Goal: Information Seeking & Learning: Learn about a topic

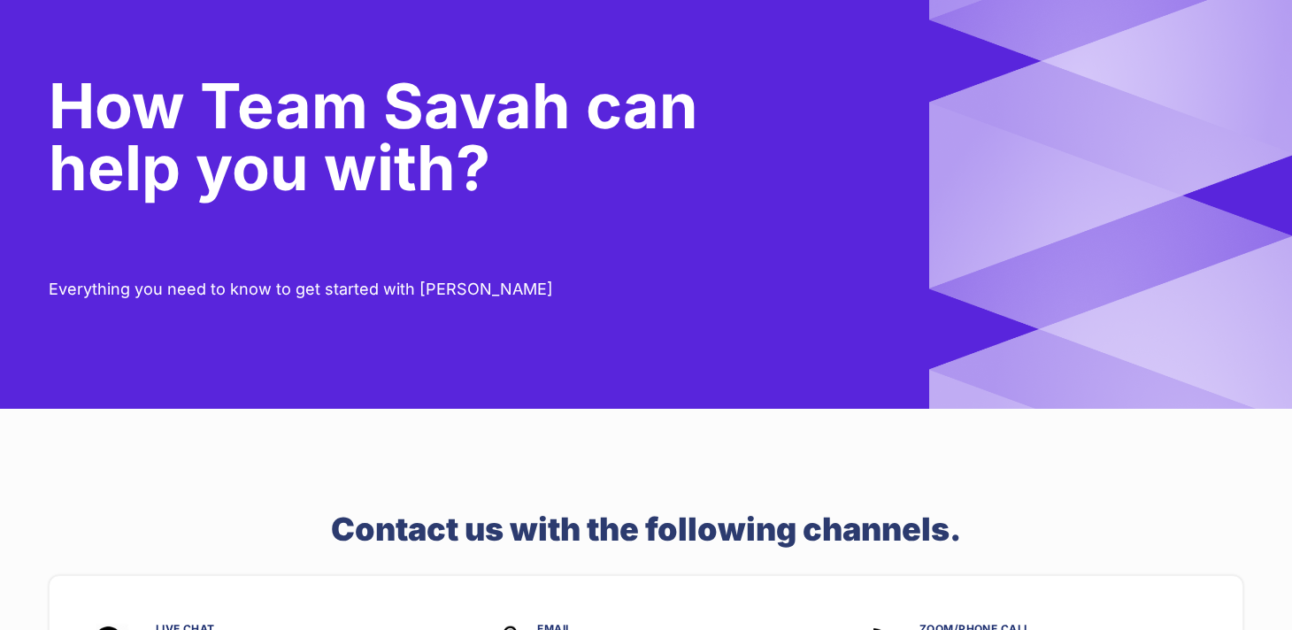
scroll to position [35, 0]
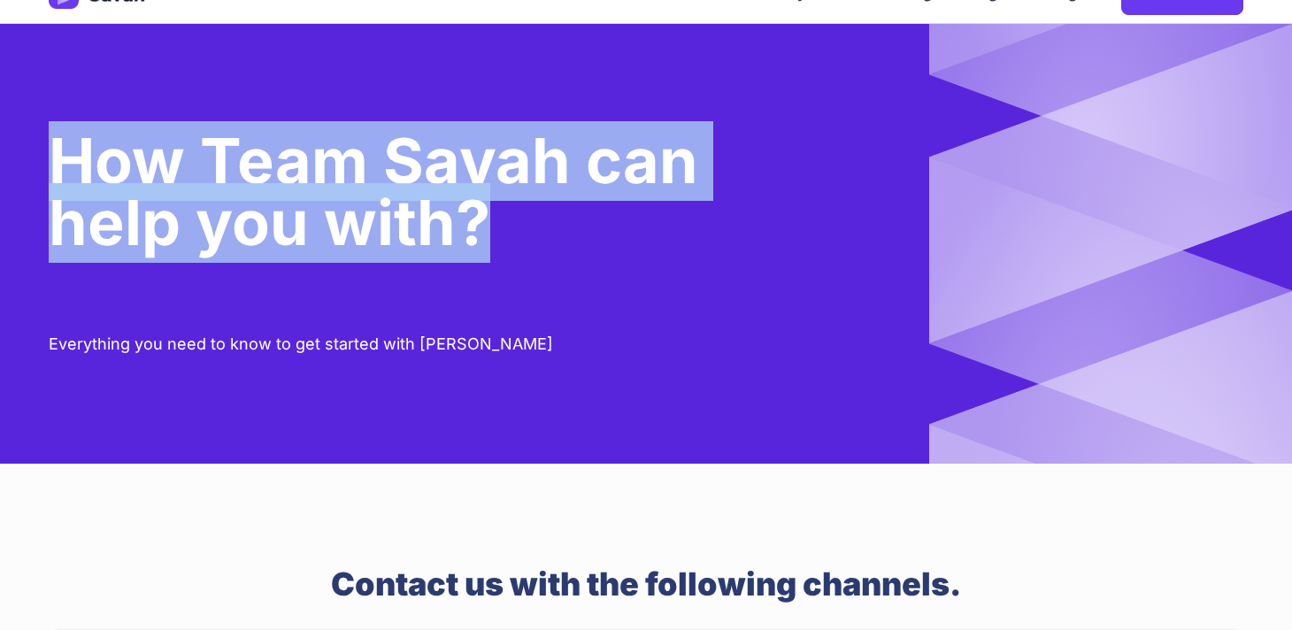
drag, startPoint x: 494, startPoint y: 227, endPoint x: 61, endPoint y: 158, distance: 438.1
click at [61, 158] on h1 "How Team Savah can help you with?" at bounding box center [374, 192] width 650 height 142
copy h1 "How Team Savah can help you with?"
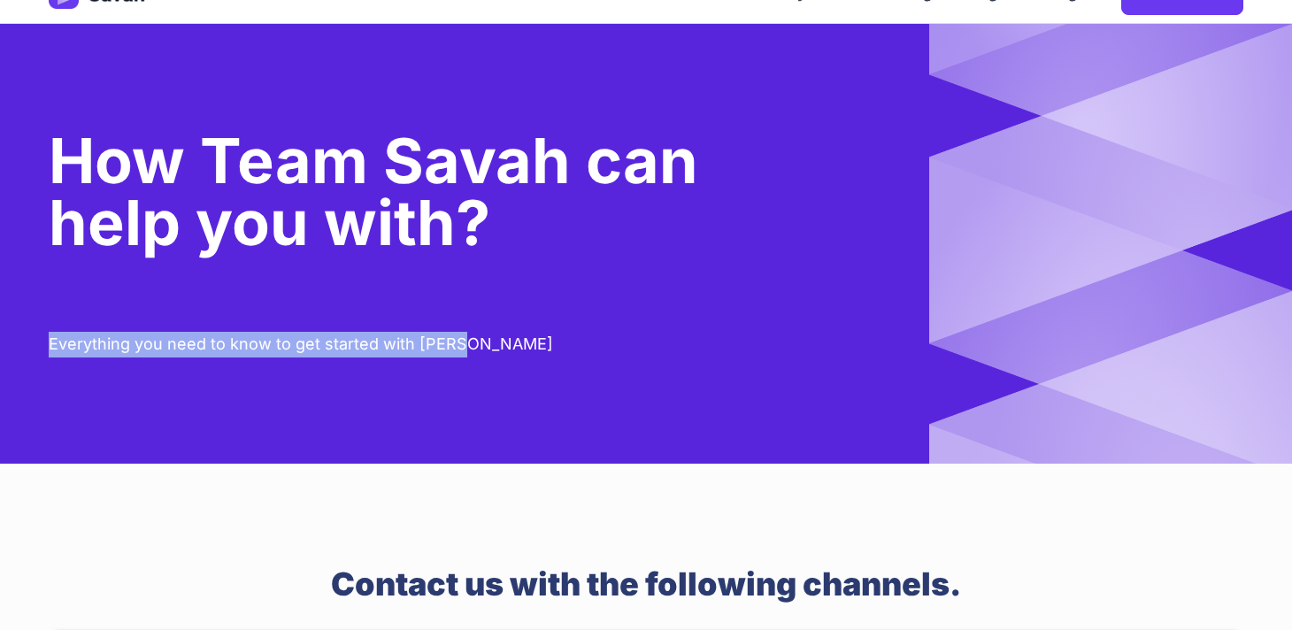
drag, startPoint x: 476, startPoint y: 353, endPoint x: 50, endPoint y: 350, distance: 425.7
click at [50, 349] on div "How Team Savah can help you with? Everything you need to know to get started wi…" at bounding box center [646, 244] width 1195 height 228
copy div "Everything you need to know to get started with [PERSON_NAME]"
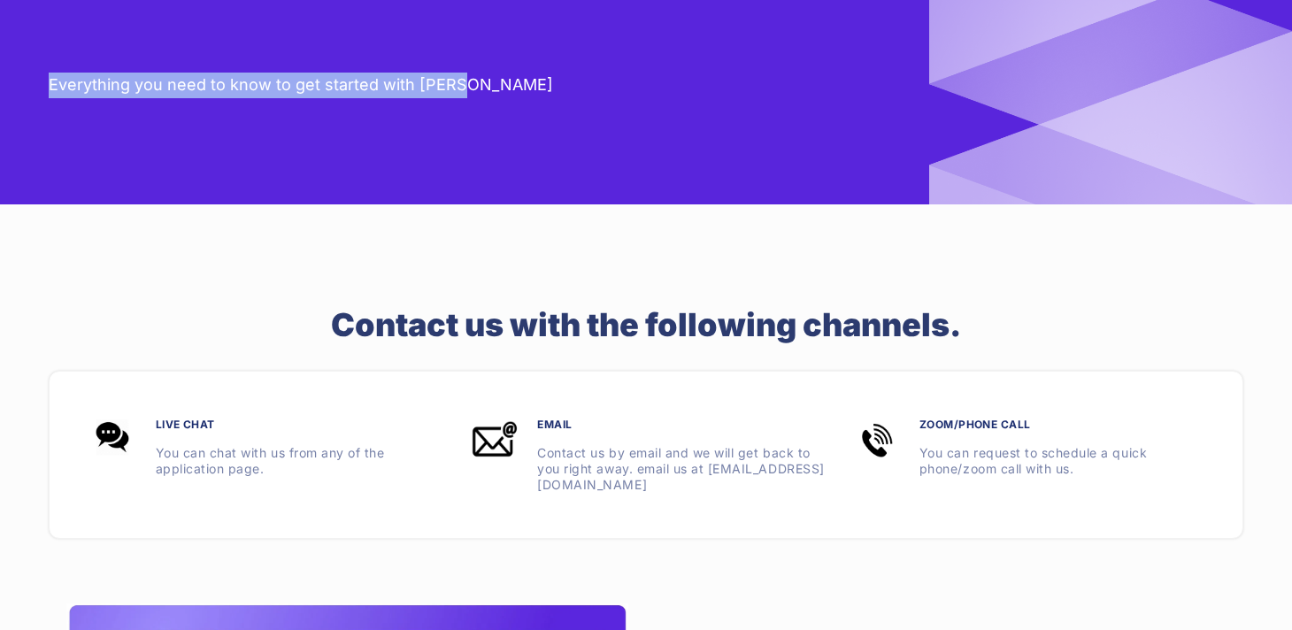
scroll to position [364, 0]
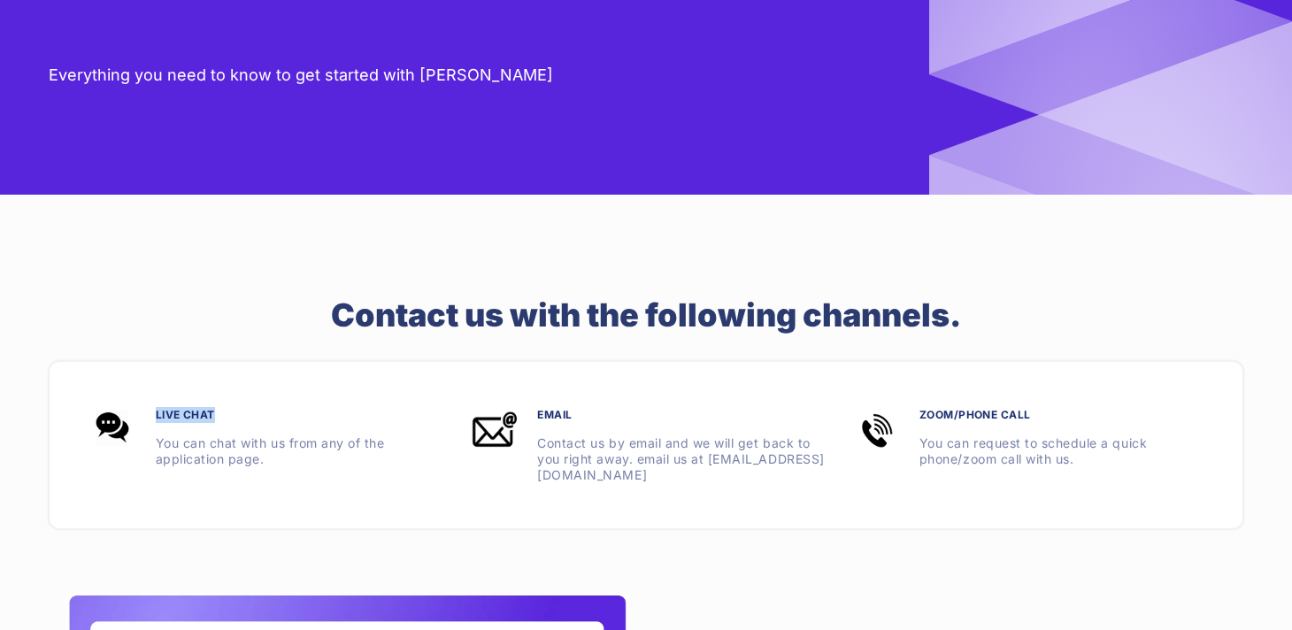
drag, startPoint x: 226, startPoint y: 415, endPoint x: 152, endPoint y: 414, distance: 73.5
click at [152, 414] on h3 "Live chat" at bounding box center [264, 415] width 358 height 16
copy h3 "Live chat"
drag, startPoint x: 157, startPoint y: 441, endPoint x: 266, endPoint y: 461, distance: 111.6
click at [266, 461] on p "You can chat with us from any of the application page." at bounding box center [264, 451] width 358 height 32
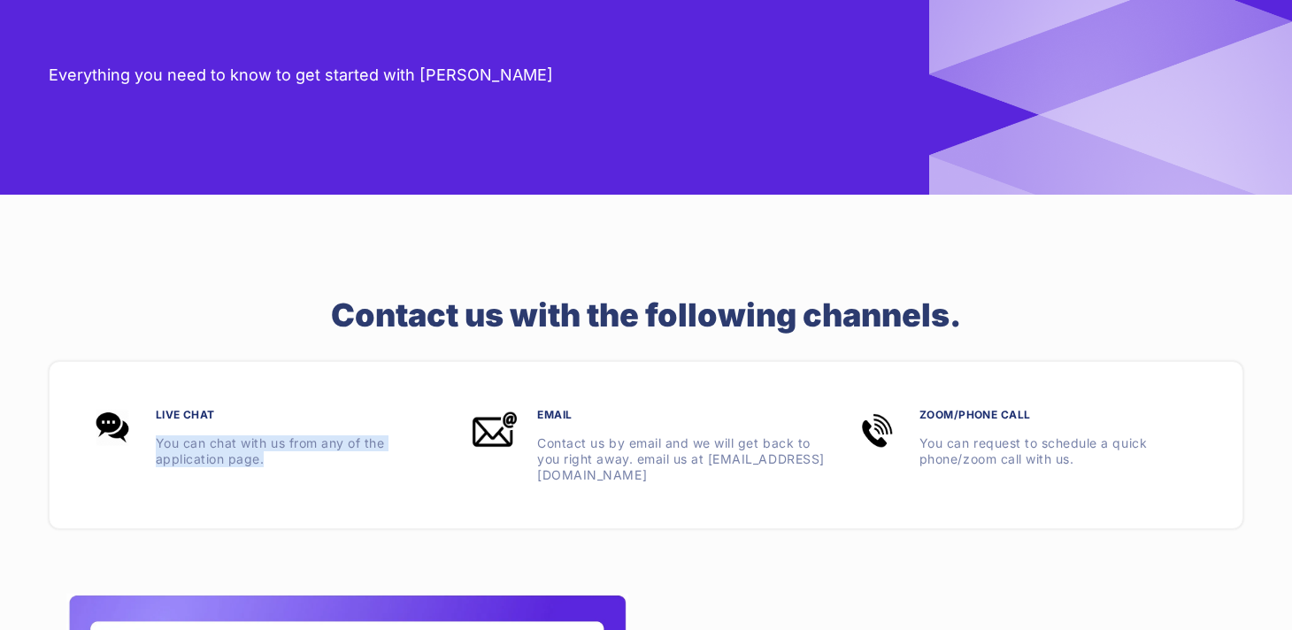
copy p "You can chat with us from any of the application page."
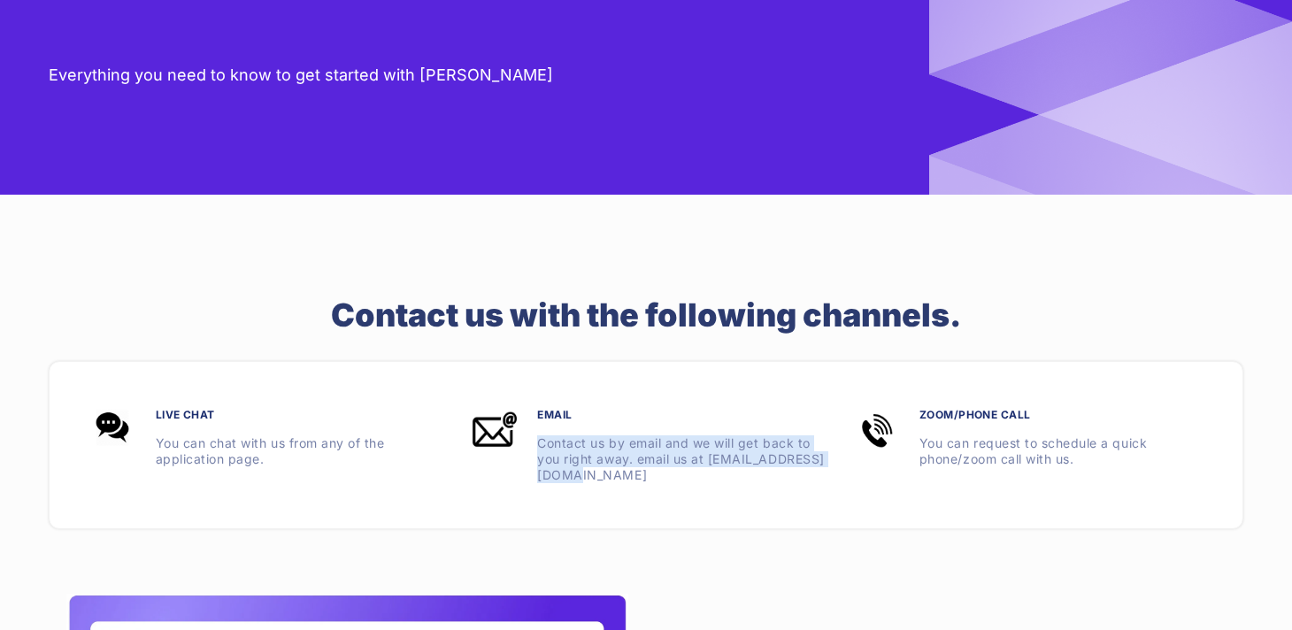
drag, startPoint x: 539, startPoint y: 441, endPoint x: 715, endPoint y: 470, distance: 178.5
click at [715, 470] on p "Contact us by email and we will get back to you right away. email us at [EMAIL_…" at bounding box center [645, 459] width 358 height 48
copy p "Contact us by email and we will get back to you right away. email us at [EMAIL_…"
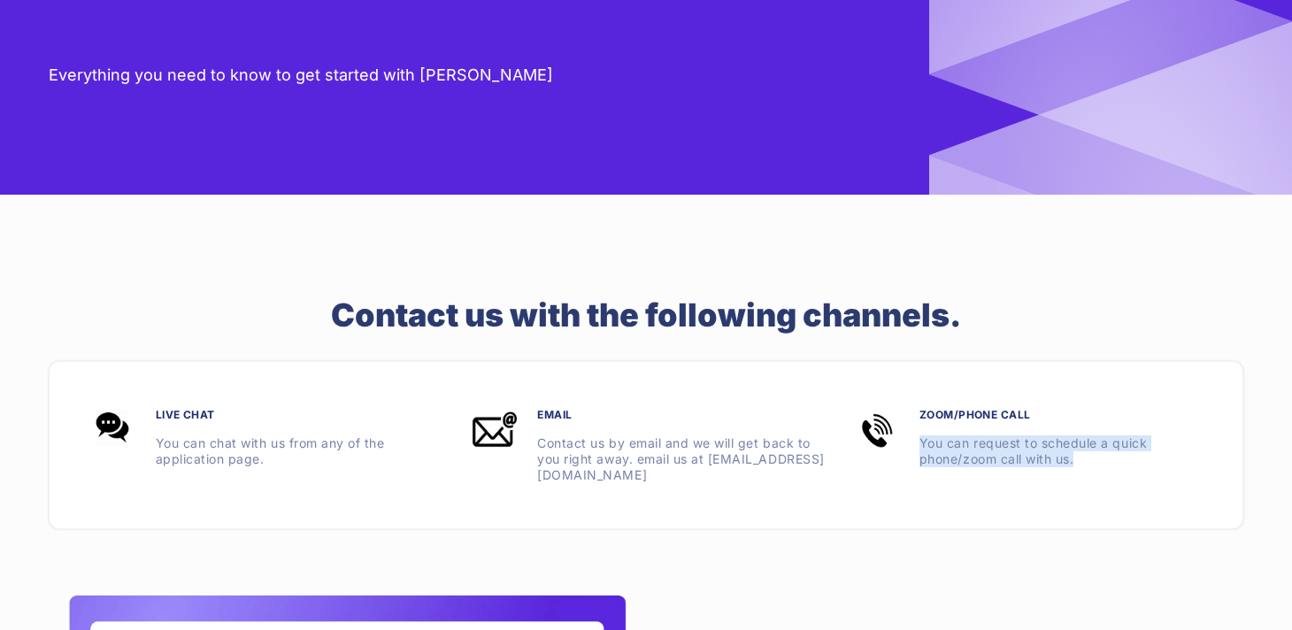
drag, startPoint x: 921, startPoint y: 442, endPoint x: 1134, endPoint y: 465, distance: 214.5
click at [1134, 465] on p "You can request to schedule a quick phone/zoom call with us." at bounding box center [1028, 451] width 358 height 32
copy p "You can request to schedule a quick phone/zoom call with us."
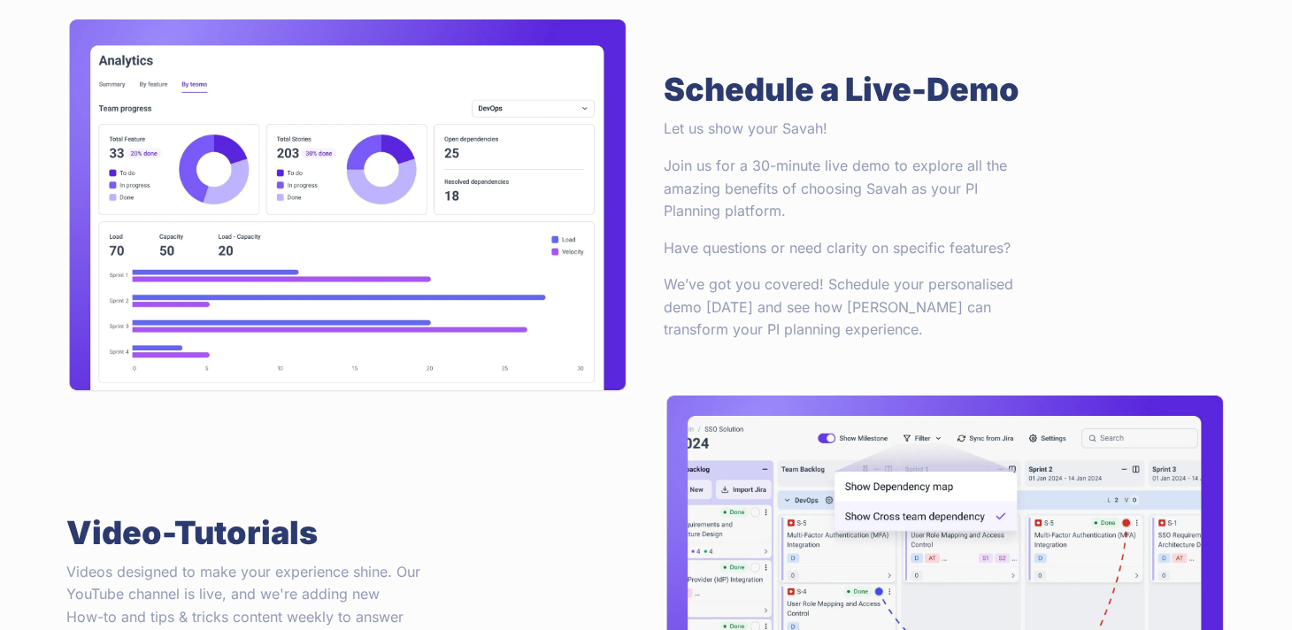
scroll to position [1144, 0]
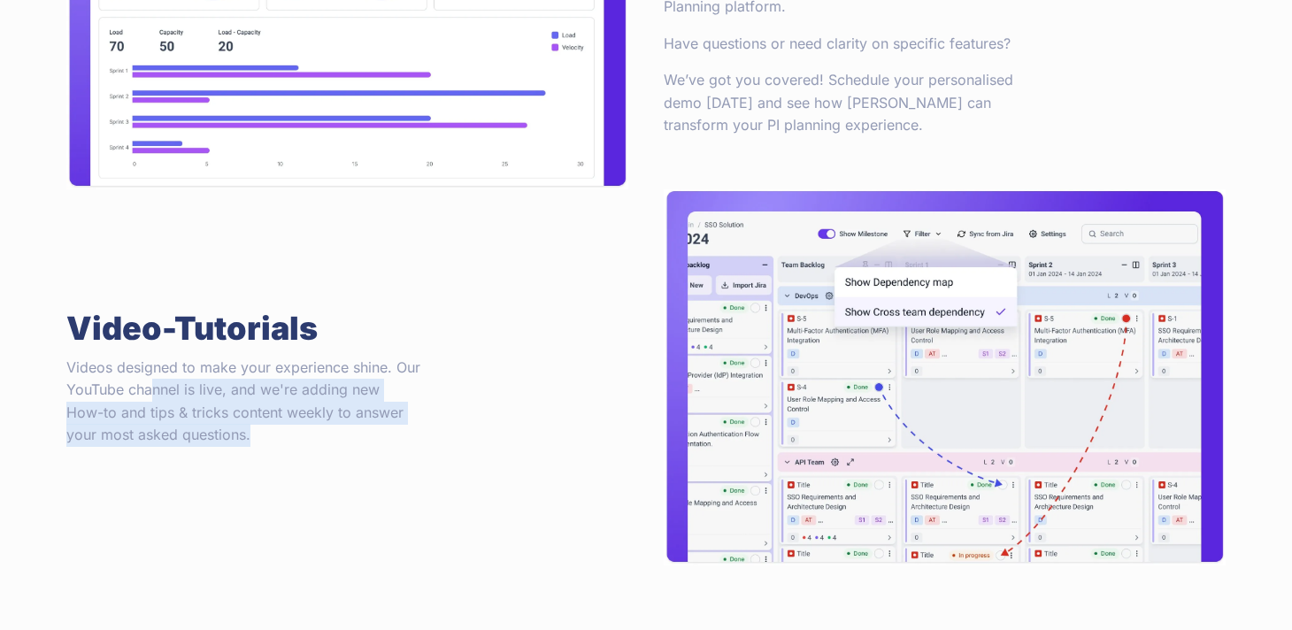
drag, startPoint x: 150, startPoint y: 384, endPoint x: 297, endPoint y: 462, distance: 166.3
click at [297, 462] on div "Video-Tutorials Videos designed to make your experience shine. Our YouTube chan…" at bounding box center [347, 377] width 597 height 376
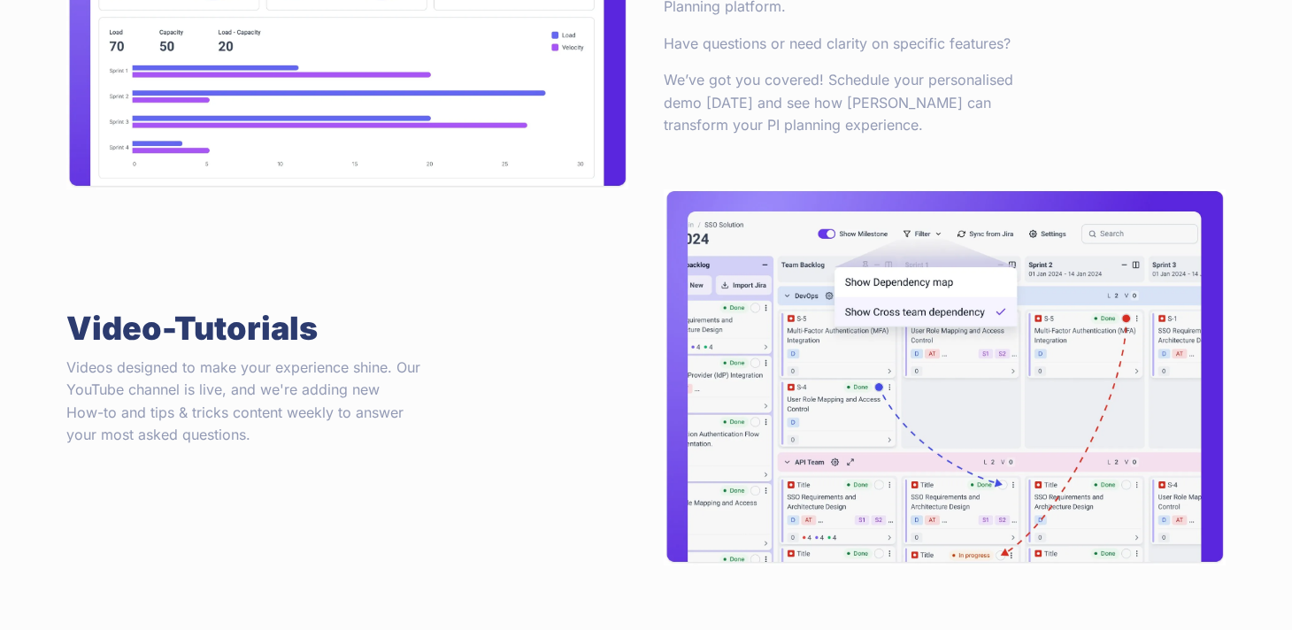
click at [316, 410] on p "Videos designed to make your experience shine. Our YouTube channel is live, and…" at bounding box center [243, 402] width 354 height 90
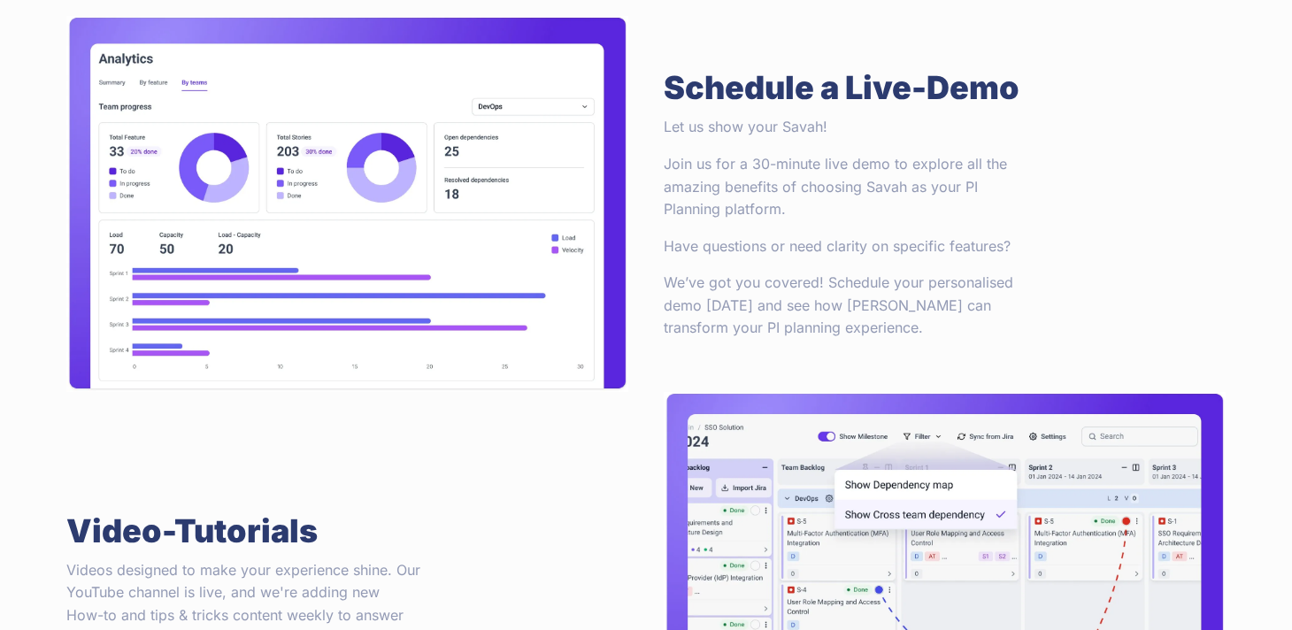
scroll to position [939, 0]
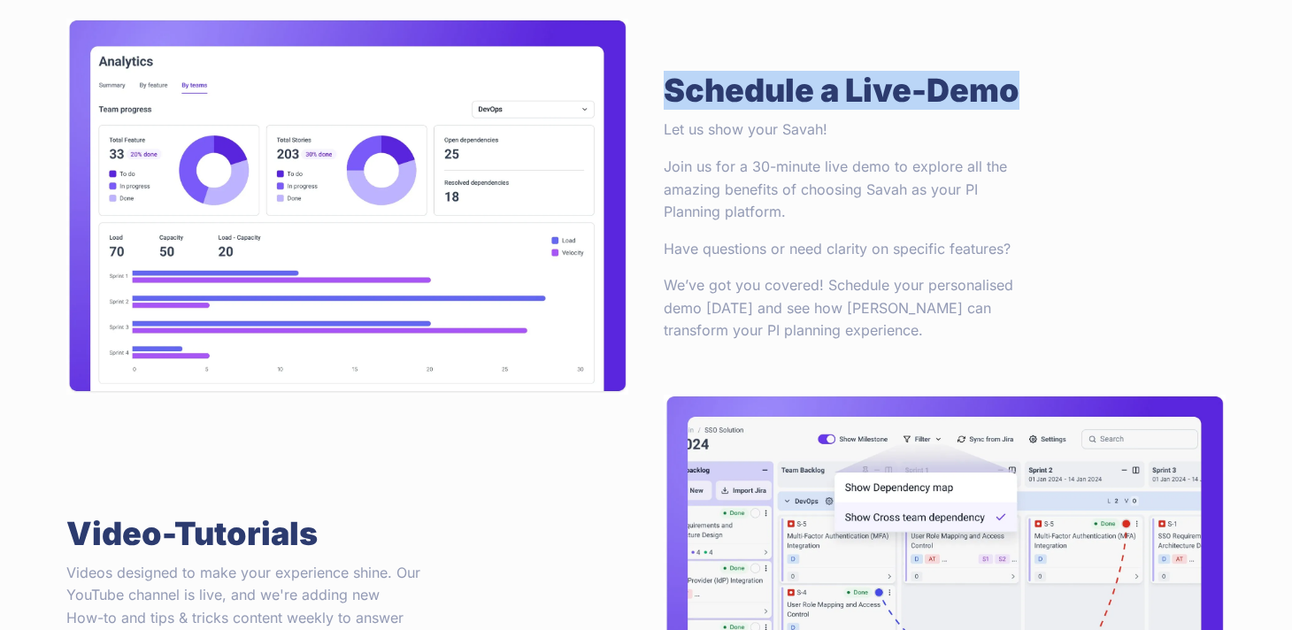
drag, startPoint x: 672, startPoint y: 91, endPoint x: 1061, endPoint y: 91, distance: 389.4
click at [1061, 91] on div "Schedule a Live-Demo Let us show your Savah! Join us for a 30-minute live demo …" at bounding box center [944, 207] width 597 height 376
copy h2 "Schedule a Live-Demo"
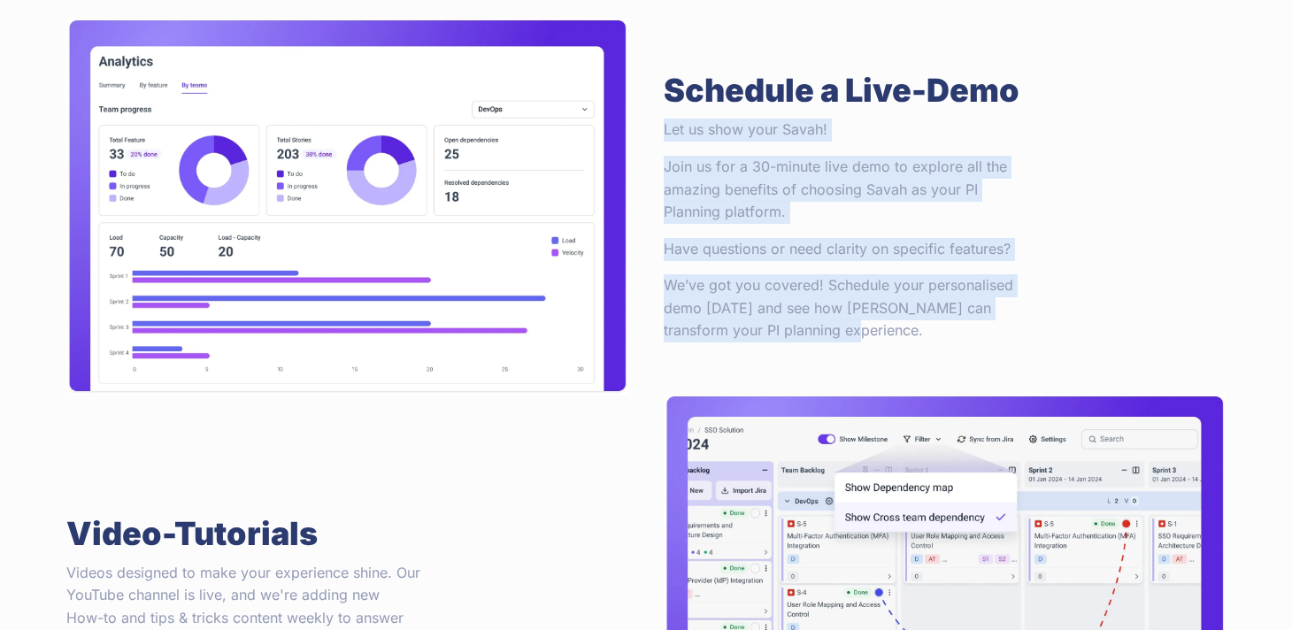
drag, startPoint x: 664, startPoint y: 129, endPoint x: 852, endPoint y: 335, distance: 279.4
click at [852, 335] on div "Let us show your Savah! Join us for a 30-minute live demo to explore all the am…" at bounding box center [841, 231] width 354 height 224
copy div "Let us show your Savah! Join us for a 30-minute live demo to explore all the am…"
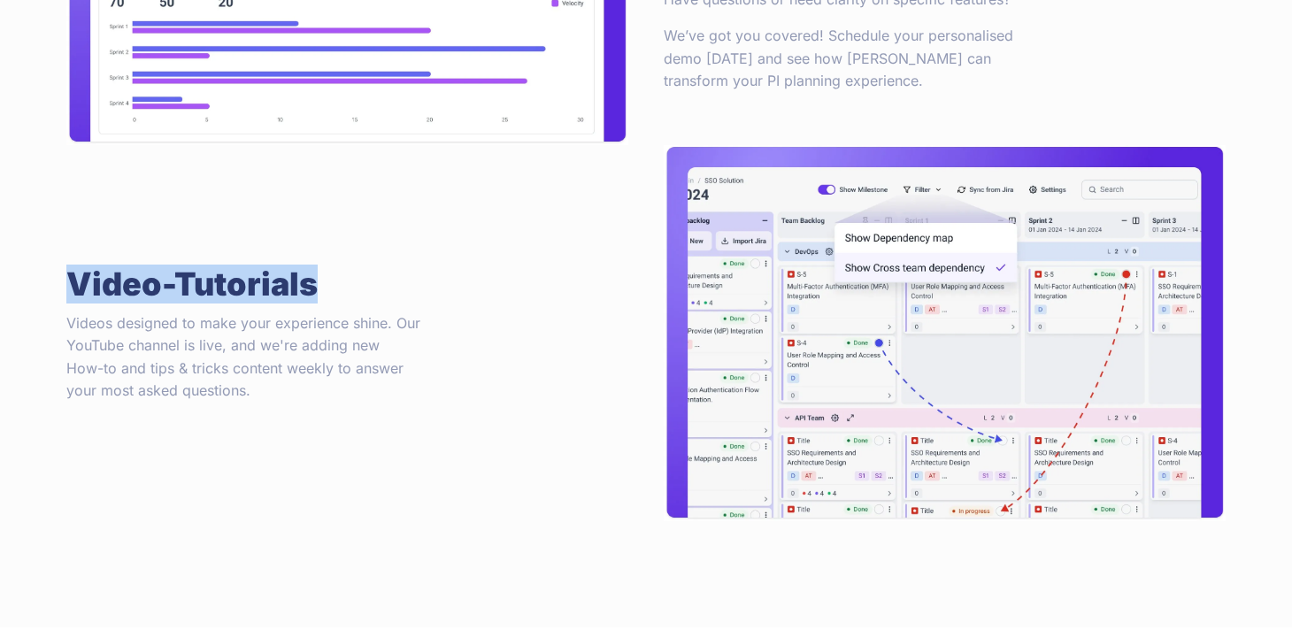
drag, startPoint x: 326, startPoint y: 290, endPoint x: 62, endPoint y: 290, distance: 263.8
click at [62, 290] on div "Video-Tutorials Videos designed to make your experience shine. Our YouTube chan…" at bounding box center [347, 333] width 597 height 376
copy h2 "Video-Tutorials"
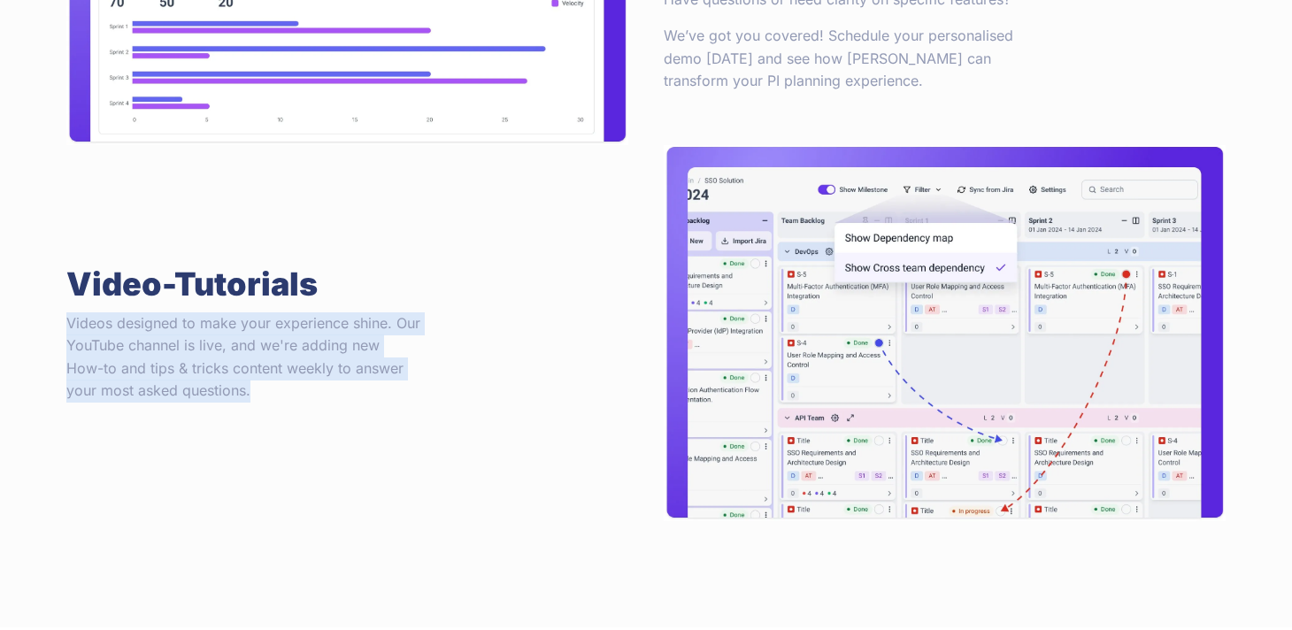
drag, startPoint x: 237, startPoint y: 397, endPoint x: 60, endPoint y: 316, distance: 194.5
click at [60, 315] on div "Video-Tutorials Videos designed to make your experience shine. Our YouTube chan…" at bounding box center [347, 333] width 597 height 376
copy p "Videos designed to make your experience shine. Our YouTube channel is live, and…"
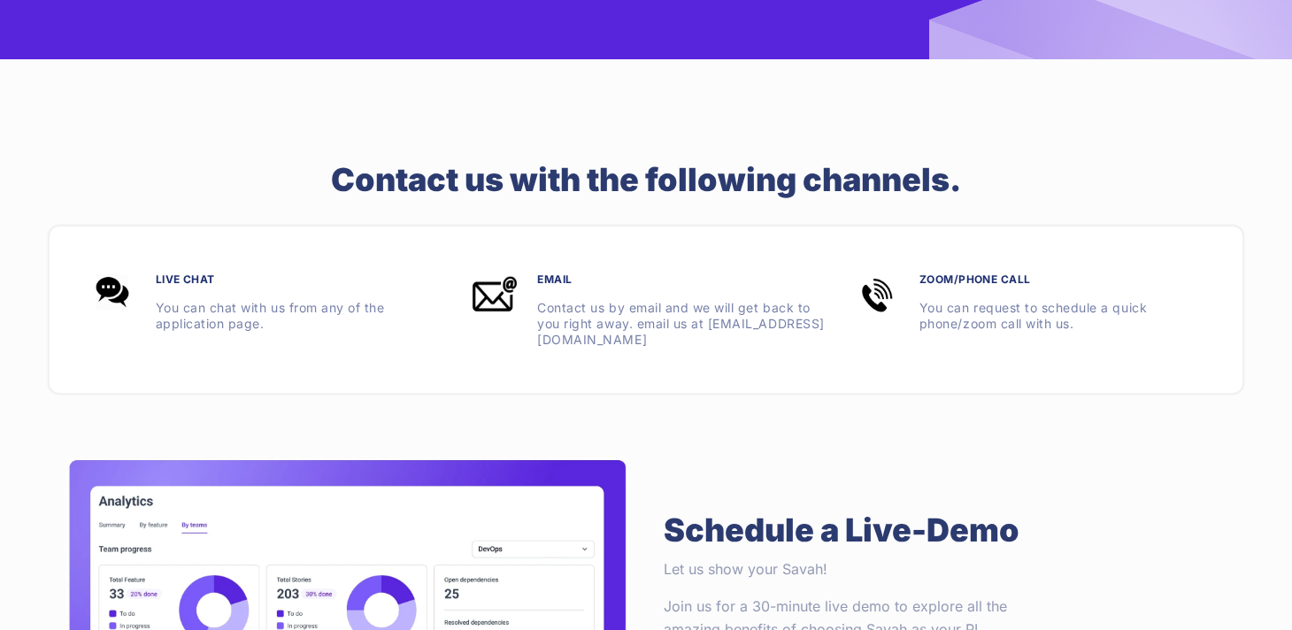
scroll to position [511, 0]
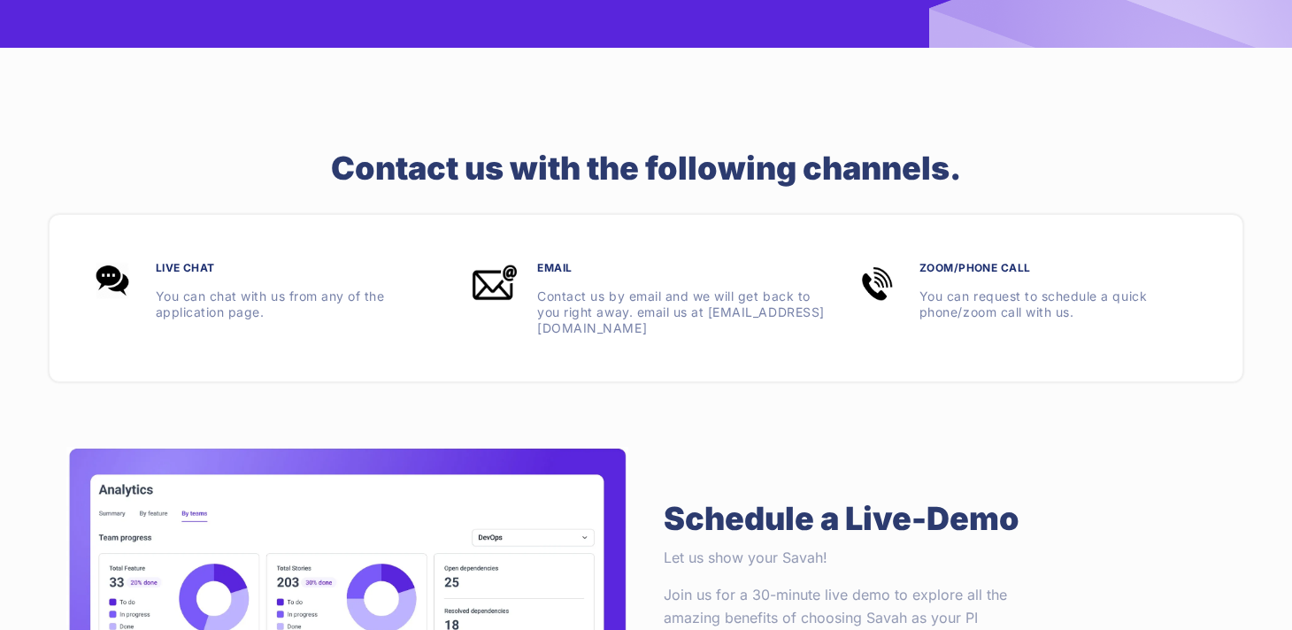
click at [741, 418] on section "Contact us with the following channels. Live chat You can chat with us from any…" at bounding box center [646, 247] width 1292 height 399
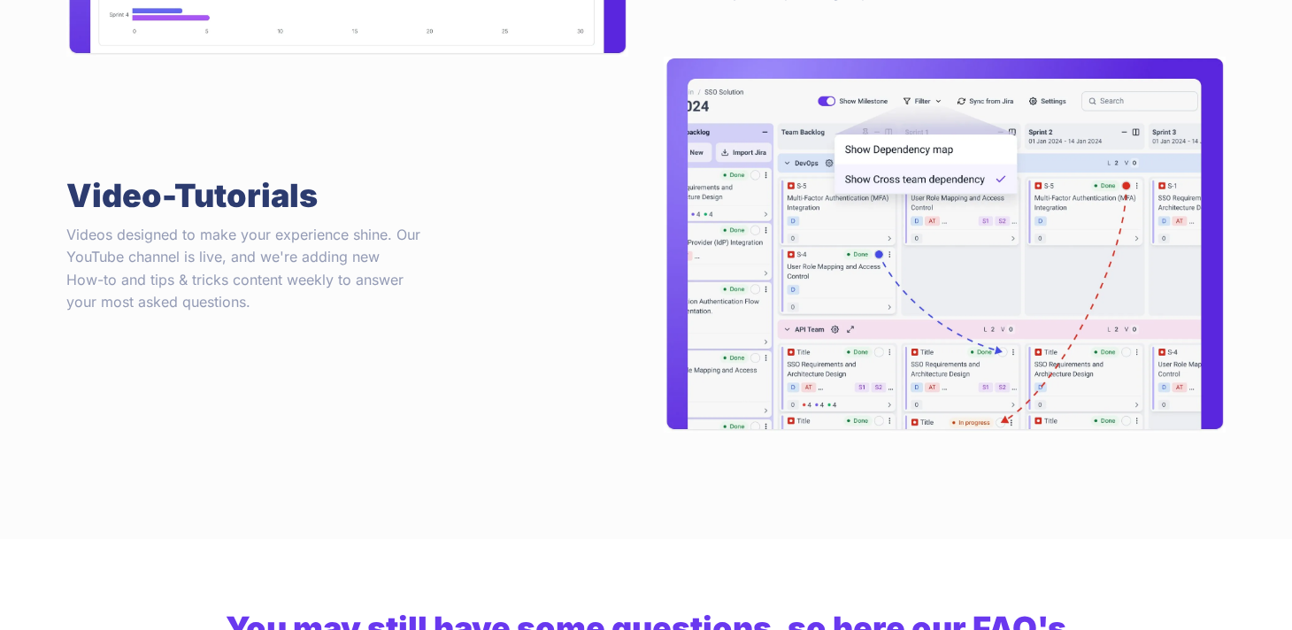
scroll to position [1279, 0]
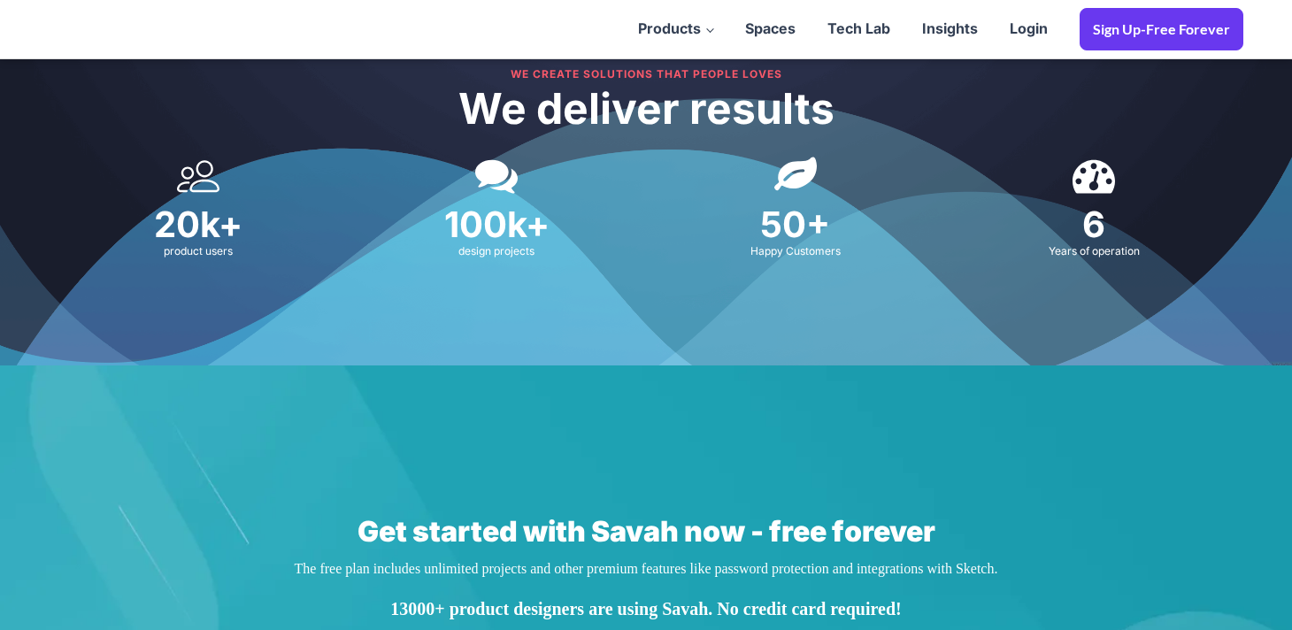
scroll to position [3447, 0]
